Goal: Obtain resource: Obtain resource

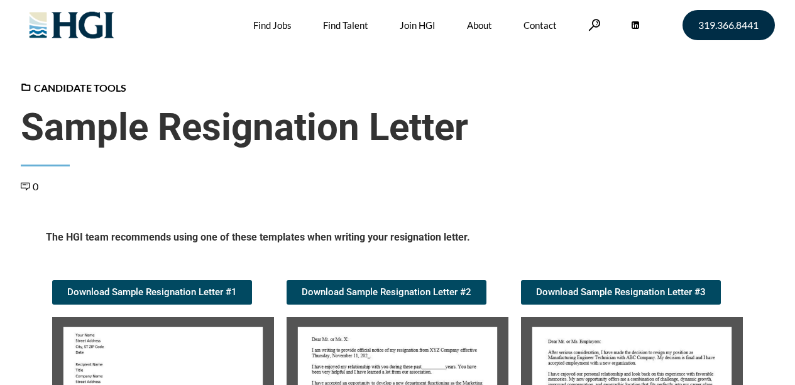
scroll to position [188, 0]
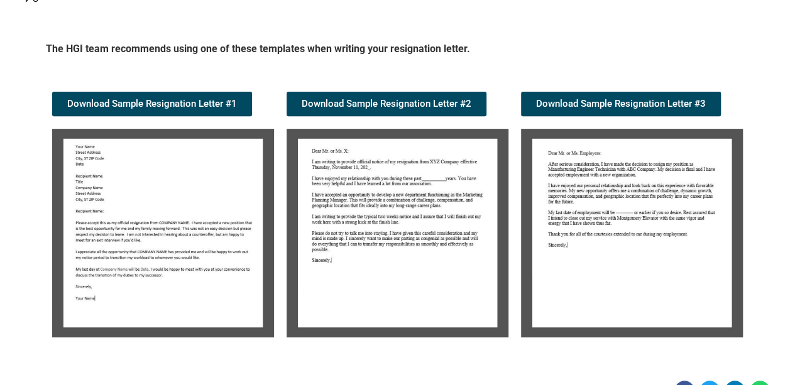
click at [144, 229] on img at bounding box center [163, 233] width 222 height 209
drag, startPoint x: 124, startPoint y: 214, endPoint x: 115, endPoint y: 192, distance: 23.9
click at [115, 192] on img at bounding box center [163, 233] width 222 height 209
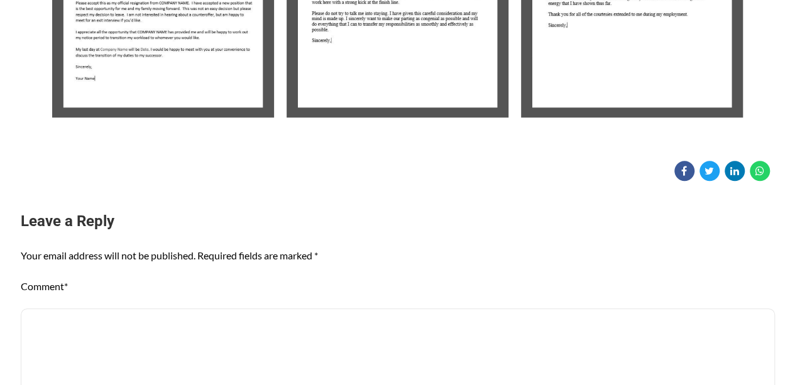
scroll to position [314, 0]
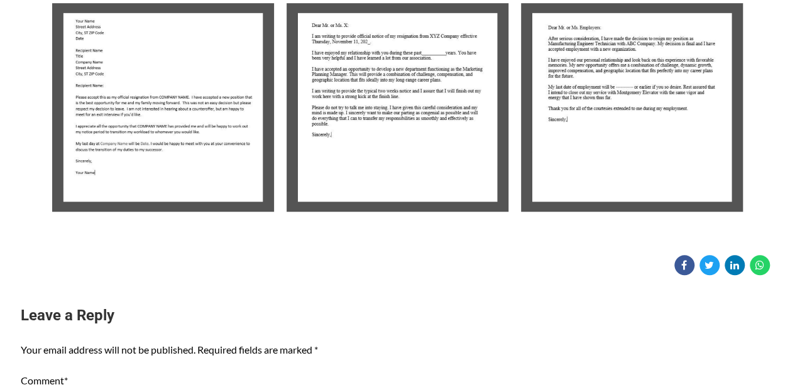
click at [180, 111] on img at bounding box center [163, 107] width 222 height 209
click at [339, 95] on img at bounding box center [397, 107] width 222 height 209
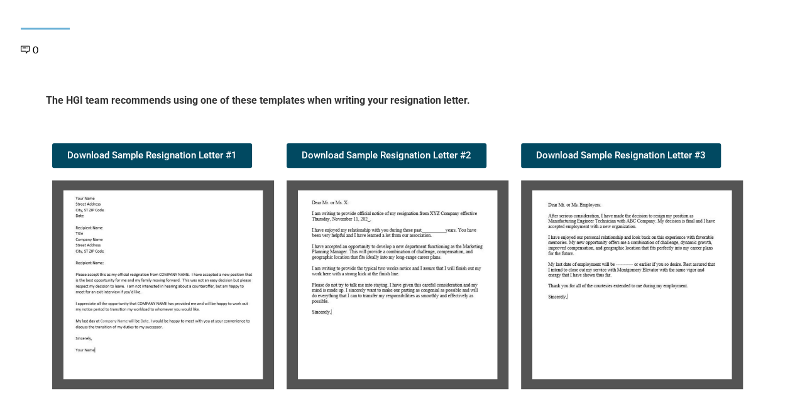
scroll to position [188, 0]
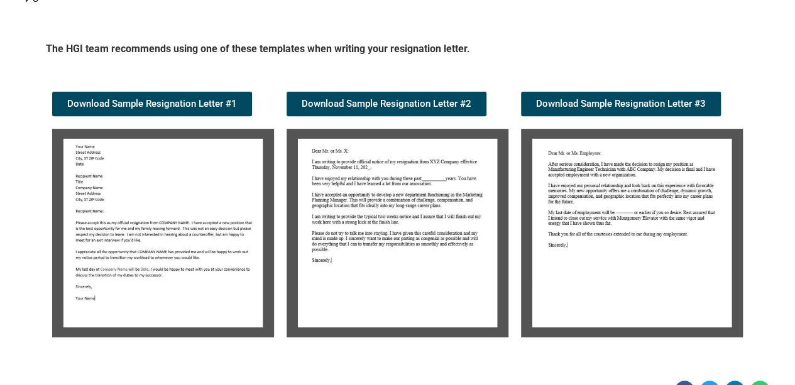
click at [416, 222] on img at bounding box center [397, 233] width 222 height 209
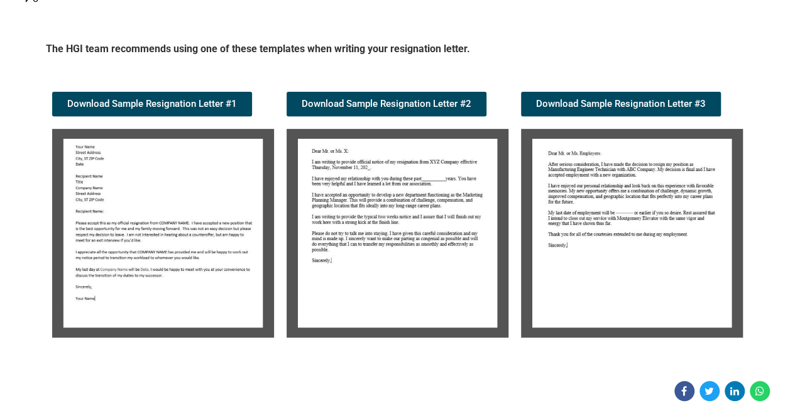
click at [160, 254] on img at bounding box center [163, 233] width 222 height 209
click at [170, 192] on img at bounding box center [163, 233] width 222 height 209
click at [162, 261] on img at bounding box center [163, 233] width 222 height 209
